Goal: Check status: Check status

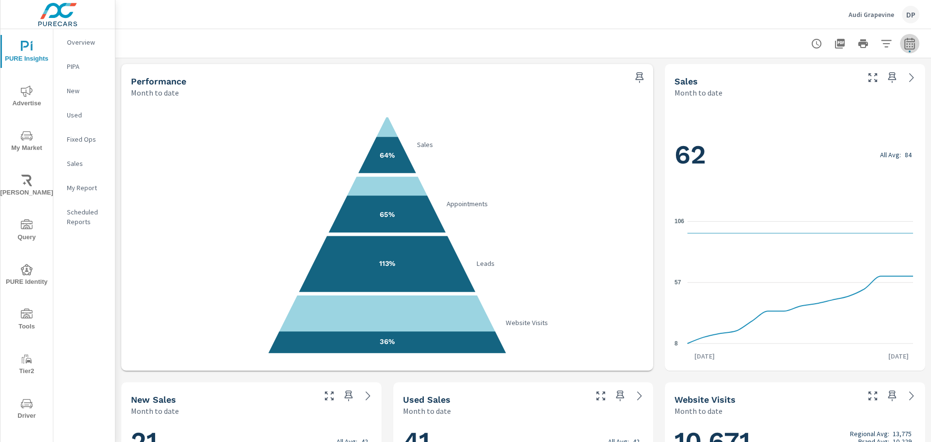
click at [907, 50] on button "button" at bounding box center [909, 43] width 19 height 19
select select "Month to date"
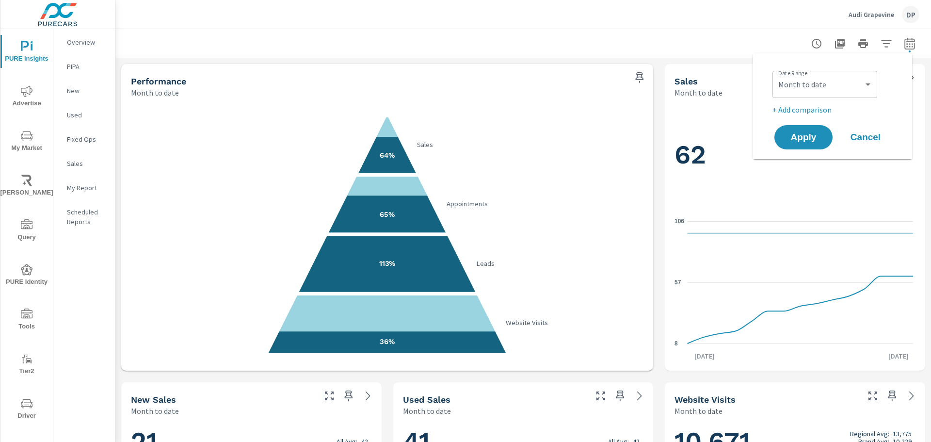
click at [541, 46] on div at bounding box center [523, 43] width 793 height 29
click at [907, 40] on icon "button" at bounding box center [910, 44] width 12 height 12
select select "Month to date"
click at [852, 84] on select "Custom [DATE] Last week Last 7 days Last 14 days Last 30 days Last 45 days Last…" at bounding box center [825, 84] width 97 height 19
click at [543, 27] on div "Audi Grapevine DP" at bounding box center [523, 14] width 793 height 29
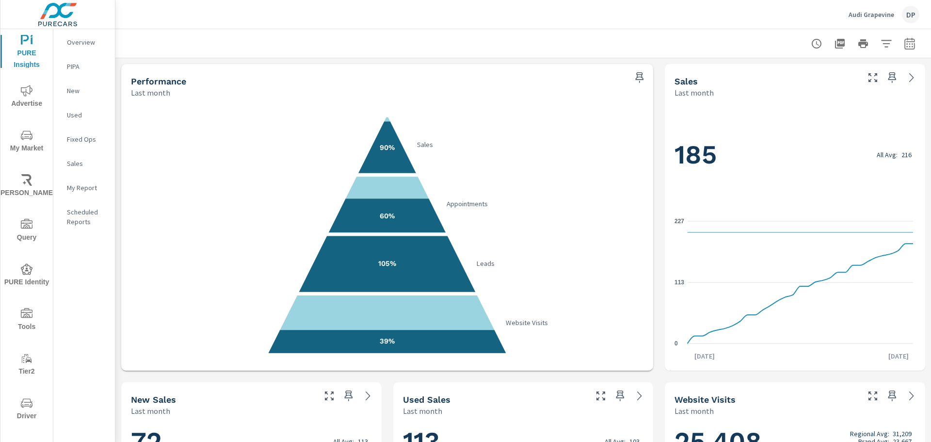
click at [909, 43] on button "button" at bounding box center [909, 43] width 19 height 19
select select "Last month"
click at [694, 32] on div at bounding box center [523, 43] width 793 height 29
click at [904, 46] on icon "button" at bounding box center [910, 44] width 12 height 12
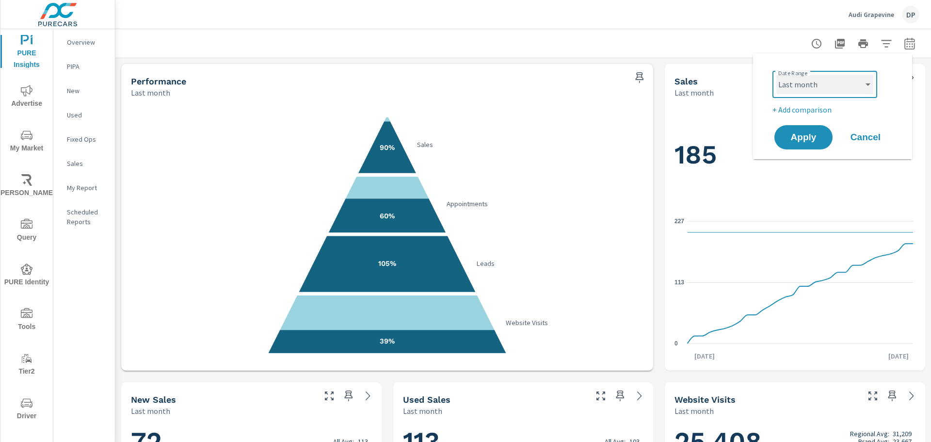
click at [844, 81] on select "Custom [DATE] Last week Last 7 days Last 14 days Last 30 days Last 45 days Last…" at bounding box center [825, 84] width 97 height 19
click at [777, 75] on select "Custom Yesterday Last week Last 7 days Last 14 days Last 30 days Last 45 days L…" at bounding box center [825, 84] width 97 height 19
select select "Month to date"
click at [812, 138] on span "Apply" at bounding box center [804, 137] width 40 height 9
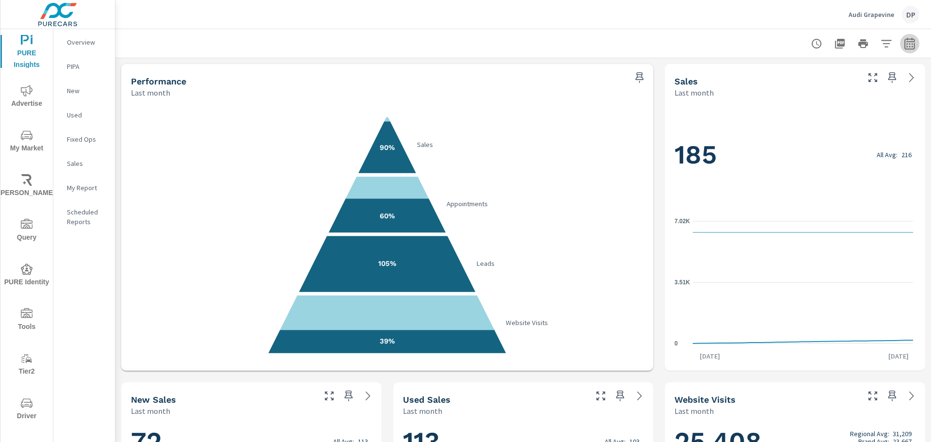
click at [904, 46] on icon "button" at bounding box center [910, 44] width 12 height 12
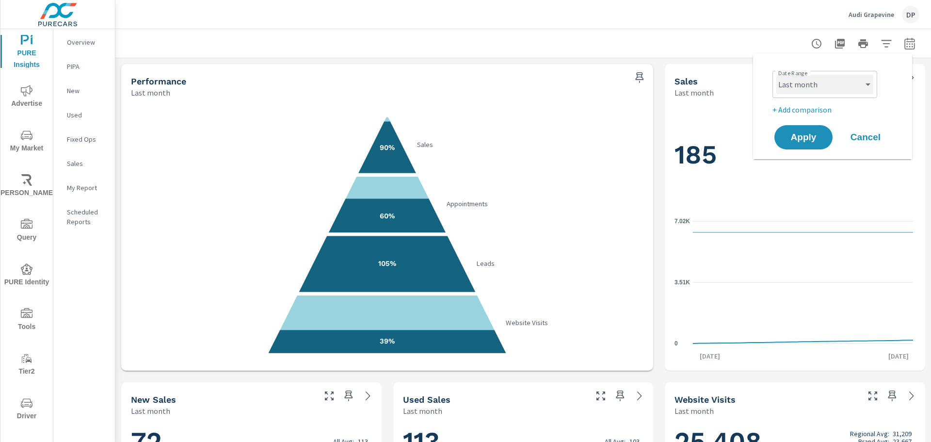
click at [811, 94] on select "Custom [DATE] Last week Last 7 days Last 14 days Last 30 days Last 45 days Last…" at bounding box center [825, 84] width 97 height 19
click at [777, 75] on select "Custom [DATE] Last week Last 7 days Last 14 days Last 30 days Last 45 days Last…" at bounding box center [825, 84] width 97 height 19
select select "Month to date"
click at [814, 129] on button "Apply" at bounding box center [804, 137] width 60 height 25
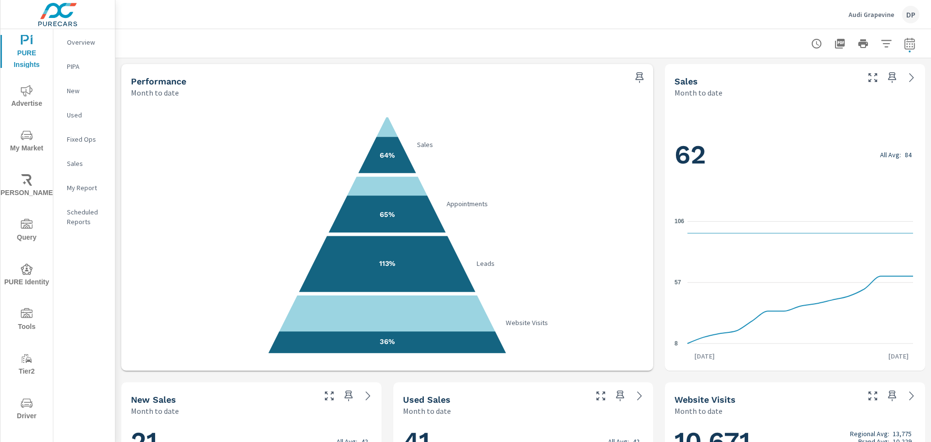
click at [617, 137] on icon "64% Sales 65% Appointments 113% Leads 36% Website Visits" at bounding box center [387, 234] width 508 height 238
click at [904, 42] on icon "button" at bounding box center [910, 44] width 12 height 12
select select "Month to date"
click at [907, 44] on icon "button" at bounding box center [910, 44] width 12 height 12
select select "Month to date"
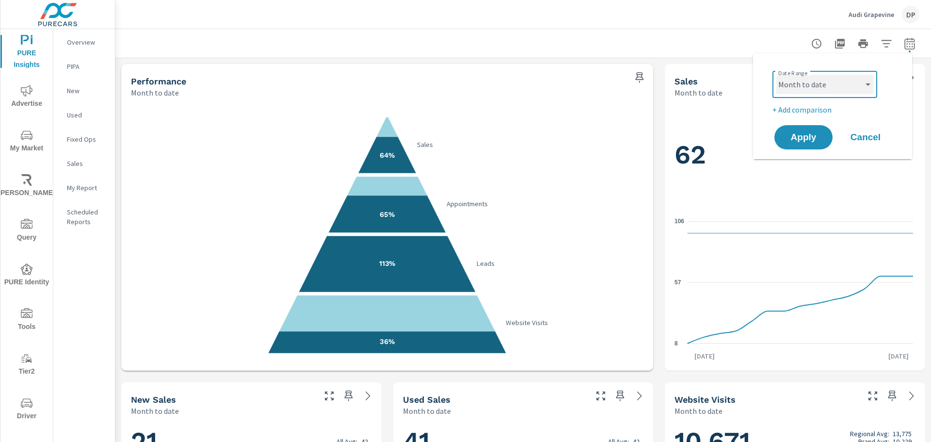
click at [836, 87] on select "Custom Yesterday Last week Last 7 days Last 14 days Last 30 days Last 45 days L…" at bounding box center [825, 84] width 97 height 19
click at [589, 44] on div at bounding box center [523, 43] width 793 height 29
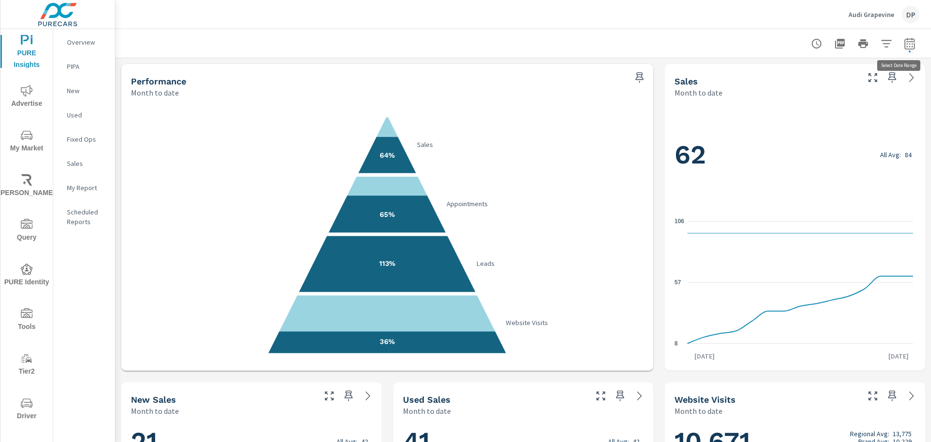
click at [905, 44] on icon "button" at bounding box center [910, 44] width 12 height 12
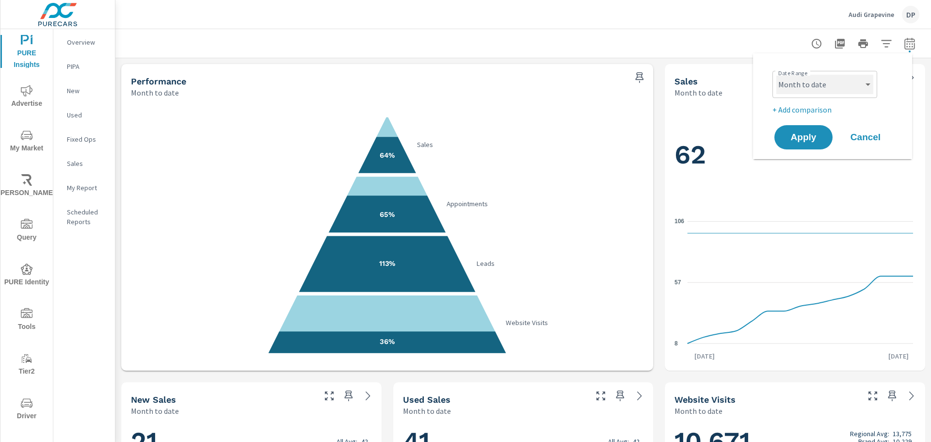
click at [830, 92] on select "Custom Yesterday Last week Last 7 days Last 14 days Last 30 days Last 45 days L…" at bounding box center [825, 84] width 97 height 19
click at [777, 75] on select "Custom Yesterday Last week Last 7 days Last 14 days Last 30 days Last 45 days L…" at bounding box center [825, 84] width 97 height 19
select select "Last month"
click at [814, 141] on span "Apply" at bounding box center [804, 137] width 40 height 9
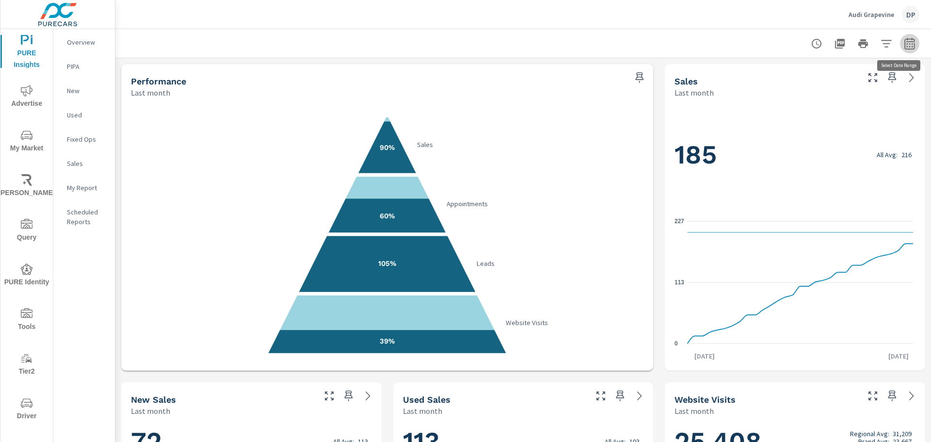
click at [906, 41] on icon "button" at bounding box center [910, 43] width 10 height 12
select select "Last month"
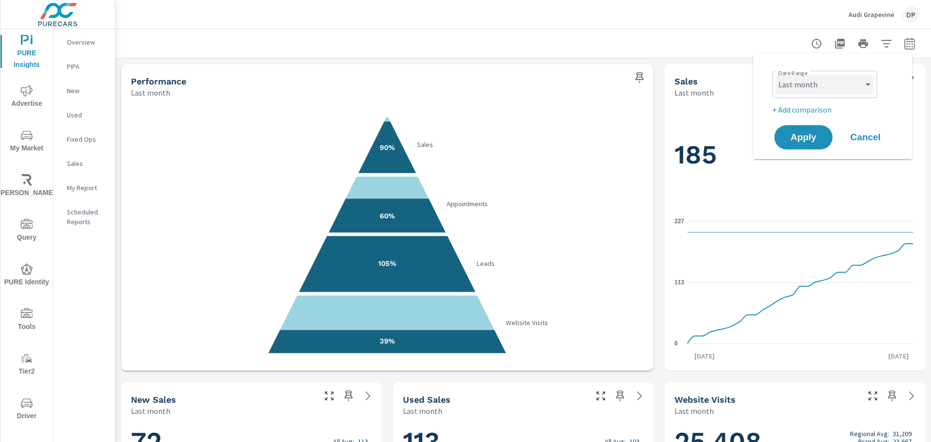
click at [804, 89] on select "Custom Yesterday Last week Last 7 days Last 14 days Last 30 days Last 45 days L…" at bounding box center [825, 84] width 97 height 19
click at [718, 115] on div "185 All Avg: 216" at bounding box center [795, 155] width 241 height 94
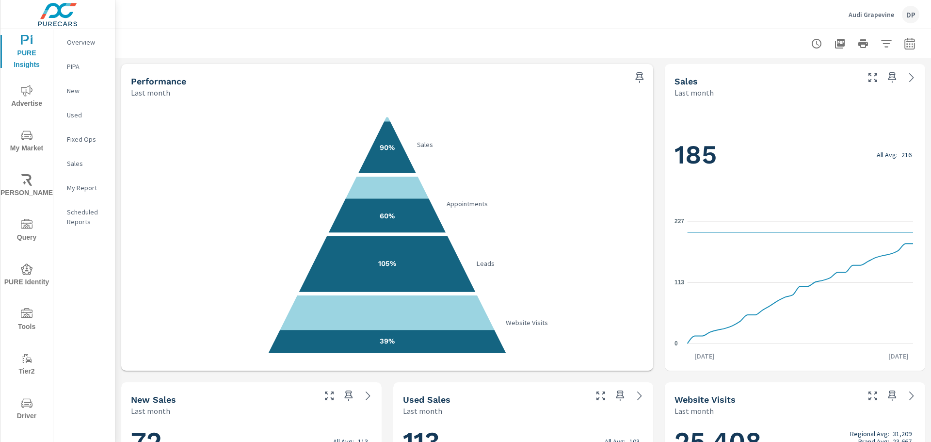
click at [904, 44] on icon "button" at bounding box center [910, 44] width 12 height 12
select select "Last month"
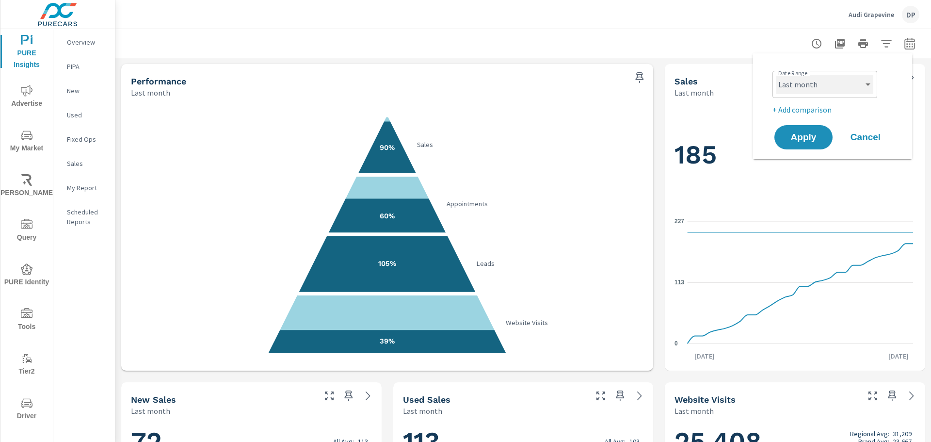
click at [833, 85] on select "Custom Yesterday Last week Last 7 days Last 14 days Last 30 days Last 45 days L…" at bounding box center [825, 84] width 97 height 19
click at [694, 34] on div at bounding box center [523, 43] width 793 height 29
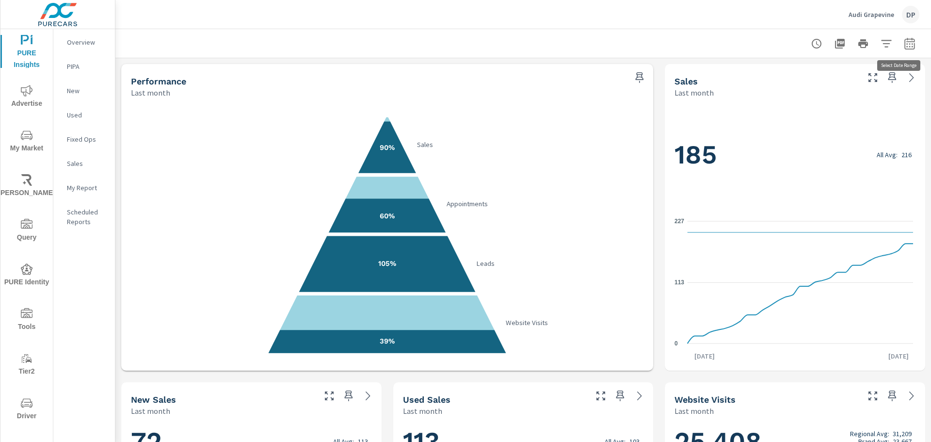
click at [907, 44] on icon "button" at bounding box center [910, 45] width 6 height 4
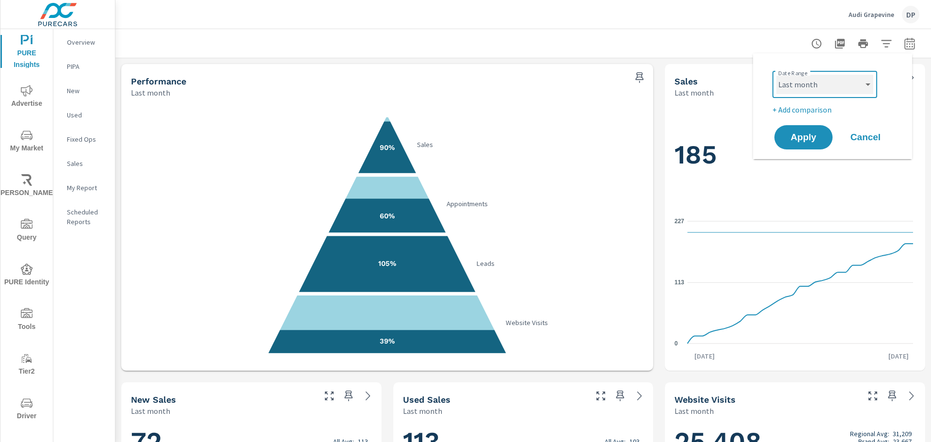
click at [840, 81] on select "Custom Yesterday Last week Last 7 days Last 14 days Last 30 days Last 45 days L…" at bounding box center [825, 84] width 97 height 19
click at [777, 75] on select "Custom Yesterday Last week Last 7 days Last 14 days Last 30 days Last 45 days L…" at bounding box center [825, 84] width 97 height 19
select select "Month to date"
click at [804, 135] on span "Apply" at bounding box center [804, 137] width 40 height 9
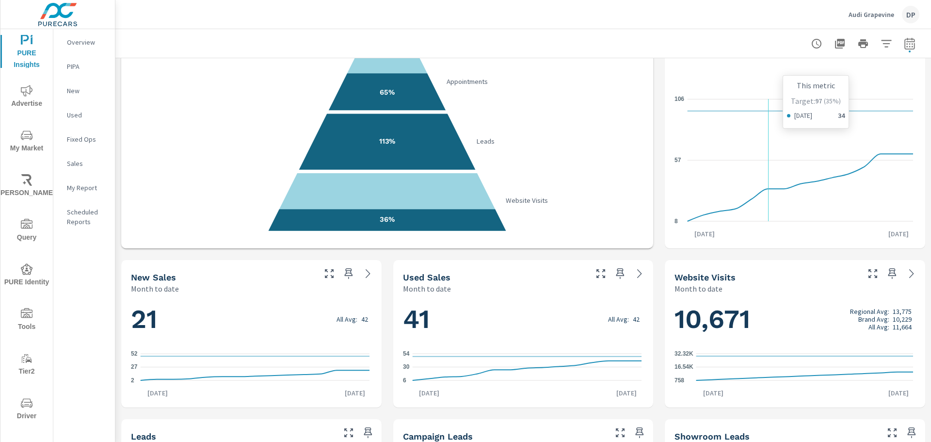
scroll to position [194, 0]
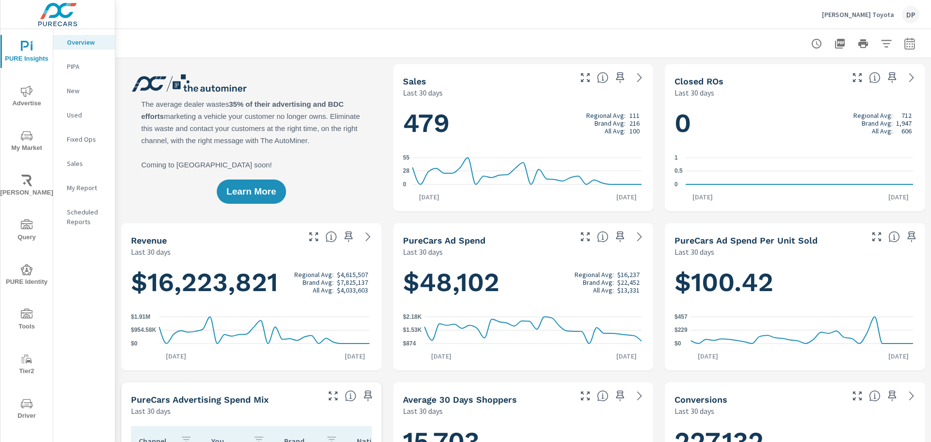
scroll to position [0, 0]
